Goal: Unclear: Browse casually

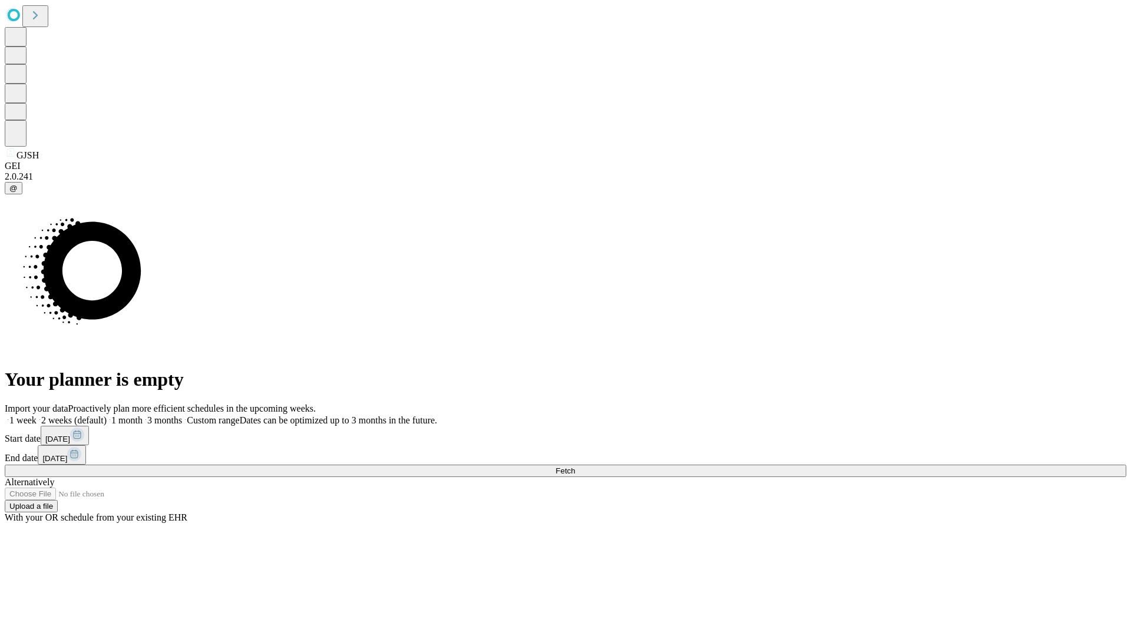
click at [575, 466] on span "Fetch" at bounding box center [564, 470] width 19 height 9
